Goal: Task Accomplishment & Management: Manage account settings

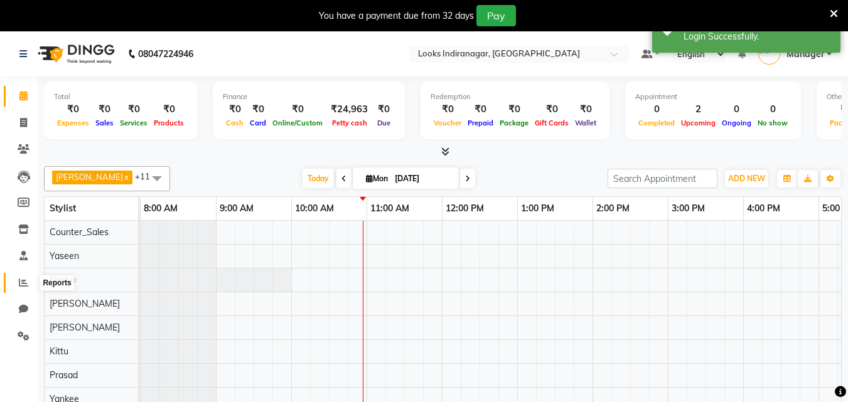
click at [21, 283] on icon at bounding box center [23, 282] width 9 height 9
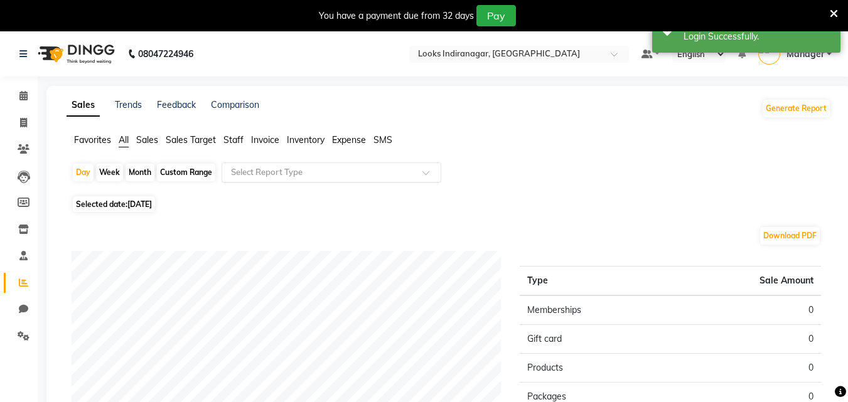
click at [279, 178] on input "text" at bounding box center [319, 172] width 181 height 13
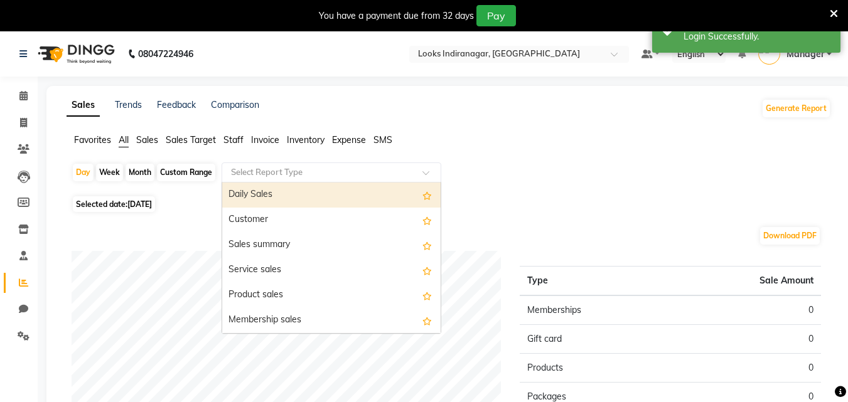
click at [276, 202] on div "Daily Sales" at bounding box center [331, 195] width 219 height 25
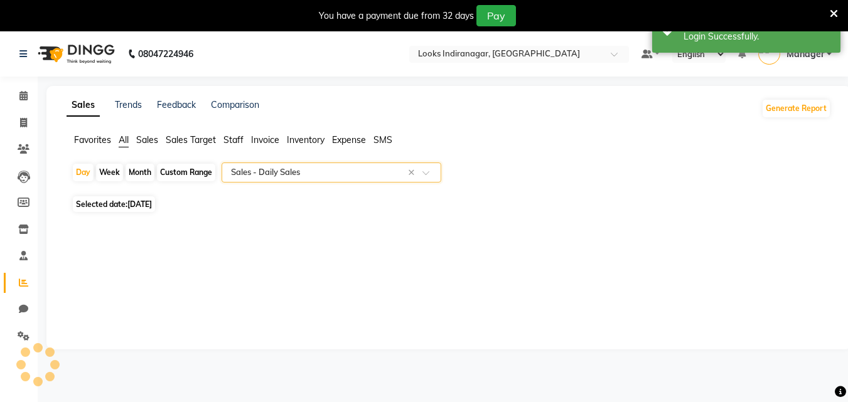
select select "full_report"
select select "pdf"
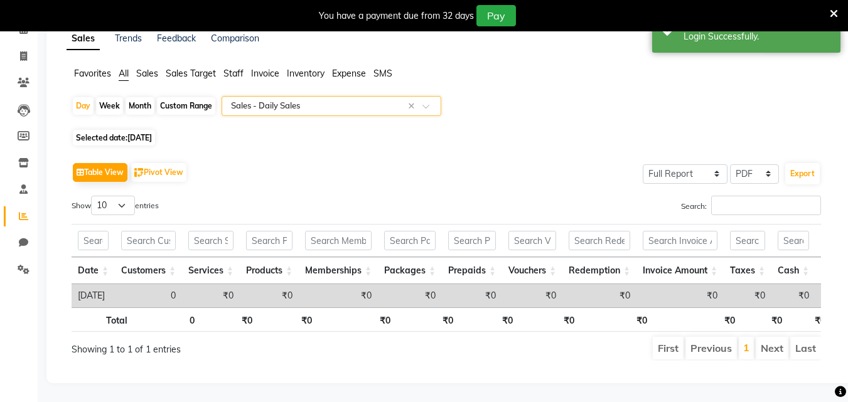
scroll to position [85, 0]
click at [80, 97] on div "Day" at bounding box center [83, 106] width 21 height 18
select select "9"
select select "2025"
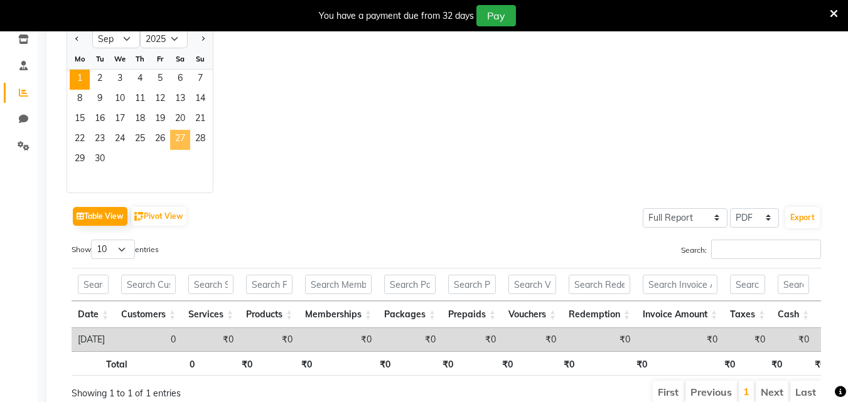
scroll to position [127, 0]
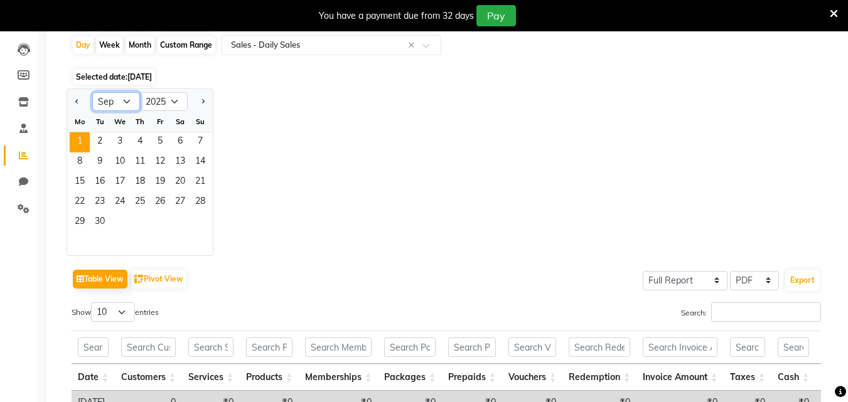
click at [127, 100] on select "Jan Feb Mar Apr May Jun [DATE] Aug Sep Oct Nov Dec" at bounding box center [116, 101] width 48 height 19
select select "8"
click at [92, 92] on select "Jan Feb Mar Apr May Jun [DATE] Aug Sep Oct Nov Dec" at bounding box center [116, 101] width 48 height 19
click at [195, 219] on span "31" at bounding box center [200, 223] width 20 height 20
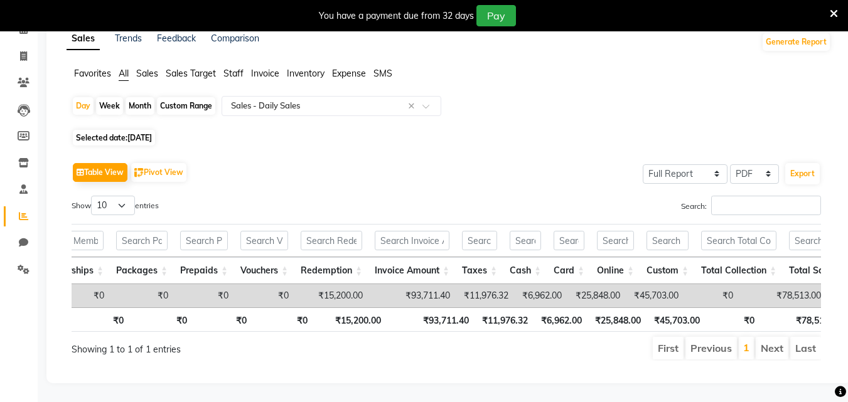
scroll to position [0, 0]
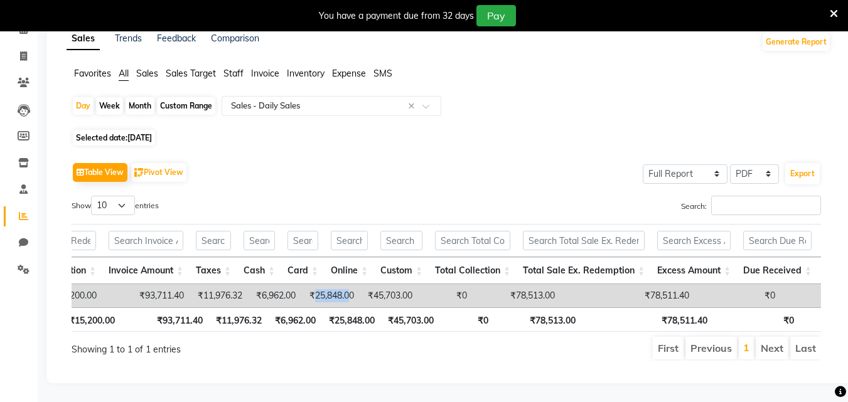
drag, startPoint x: 333, startPoint y: 274, endPoint x: 370, endPoint y: 275, distance: 36.4
click at [360, 284] on td "₹25,848.00" at bounding box center [331, 295] width 58 height 23
click at [148, 133] on span "[DATE]" at bounding box center [139, 137] width 24 height 9
select select "8"
select select "2025"
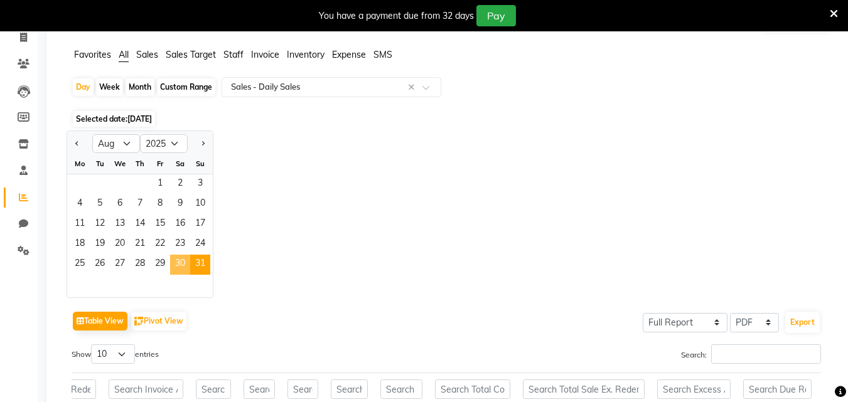
click at [183, 258] on span "30" at bounding box center [180, 265] width 20 height 20
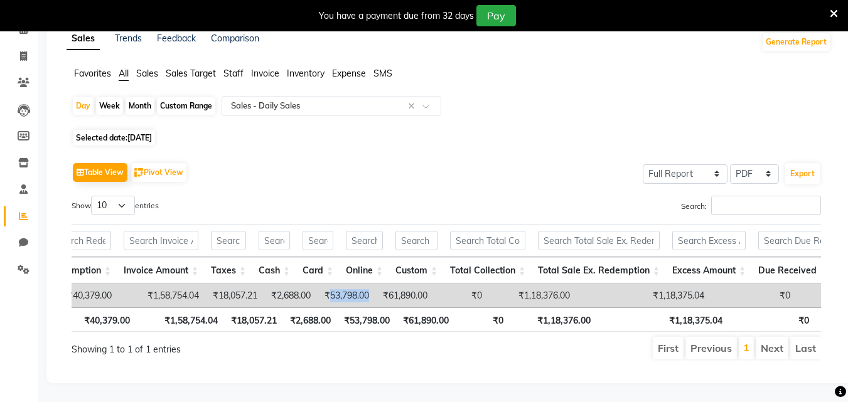
drag, startPoint x: 352, startPoint y: 277, endPoint x: 390, endPoint y: 277, distance: 38.3
click at [375, 284] on td "₹53,798.00" at bounding box center [346, 295] width 58 height 23
click at [152, 133] on span "[DATE]" at bounding box center [139, 137] width 24 height 9
select select "8"
select select "2025"
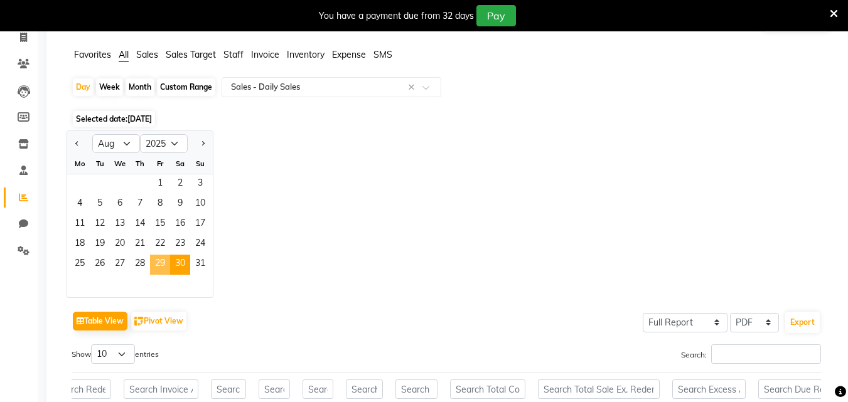
click at [158, 264] on span "29" at bounding box center [160, 265] width 20 height 20
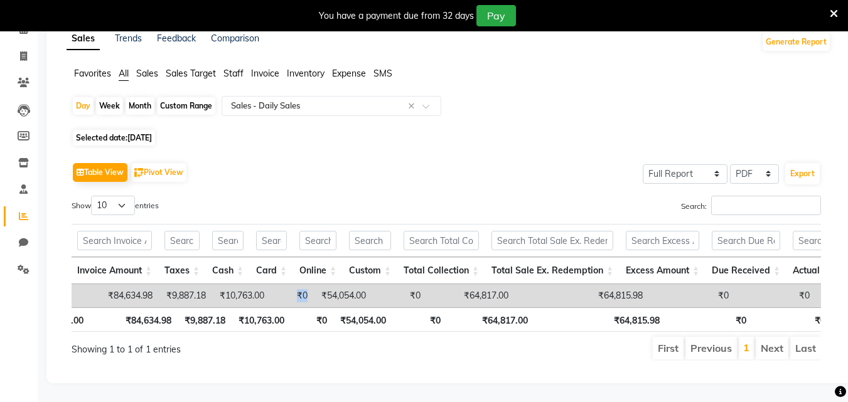
drag, startPoint x: 301, startPoint y: 272, endPoint x: 327, endPoint y: 274, distance: 25.8
click at [314, 284] on td "₹0" at bounding box center [292, 295] width 43 height 23
drag, startPoint x: 348, startPoint y: 273, endPoint x: 400, endPoint y: 273, distance: 51.5
click at [400, 284] on tr "[DATE] 13 ₹28,915.90 ₹5,900.00 ₹0 ₹0 ₹30,000.08 ₹0 ₹19,819.00 ₹84,634.98 ₹9,887…" at bounding box center [647, 295] width 2282 height 23
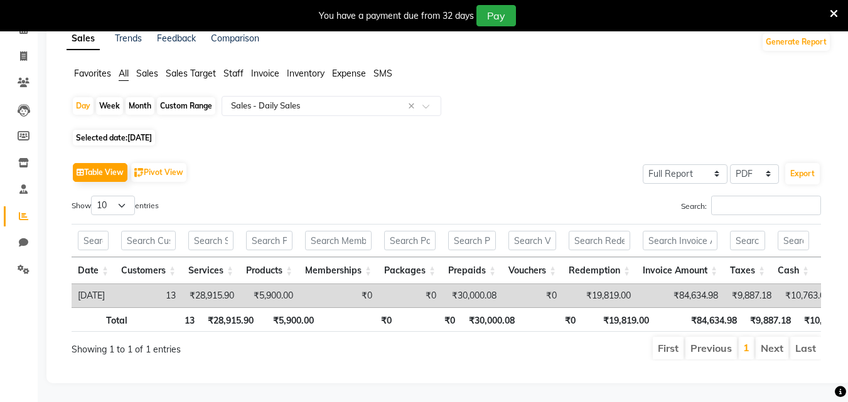
click at [261, 196] on div "Show 10 25 50 100 entries" at bounding box center [254, 208] width 365 height 24
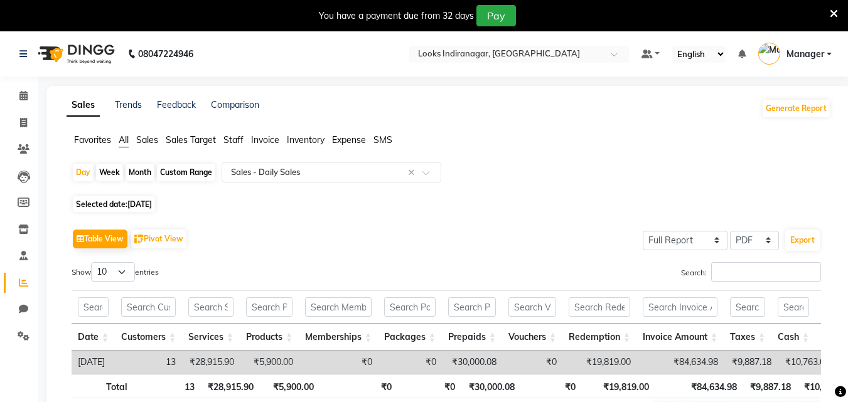
click at [813, 53] on span "Manager" at bounding box center [806, 54] width 38 height 13
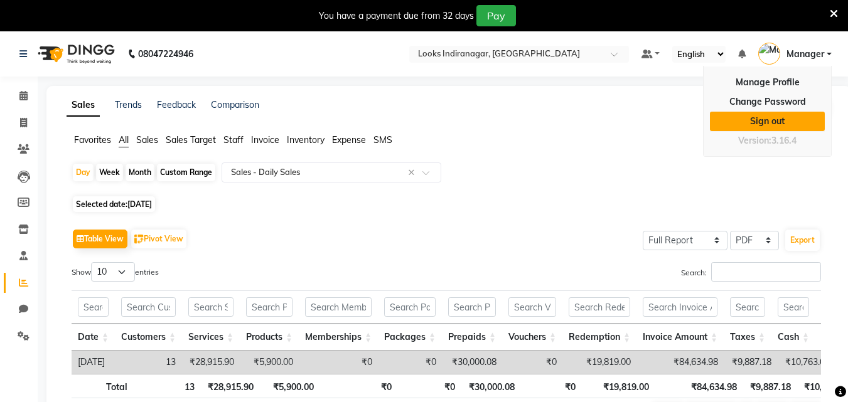
click at [745, 126] on link "Sign out" at bounding box center [767, 121] width 115 height 19
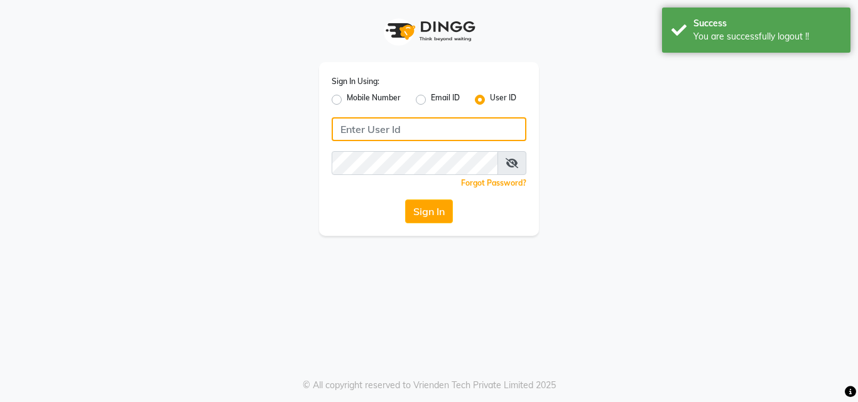
click at [424, 128] on input "Username" at bounding box center [429, 129] width 195 height 24
type input "e3855-01"
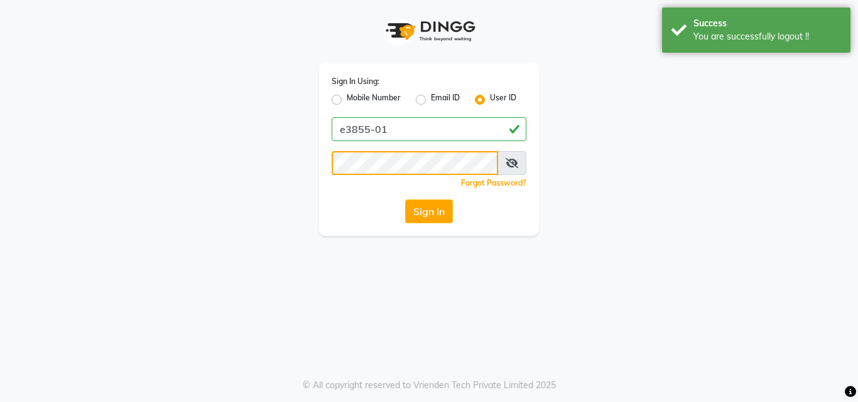
click at [405, 200] on button "Sign In" at bounding box center [429, 212] width 48 height 24
